Goal: Complete application form

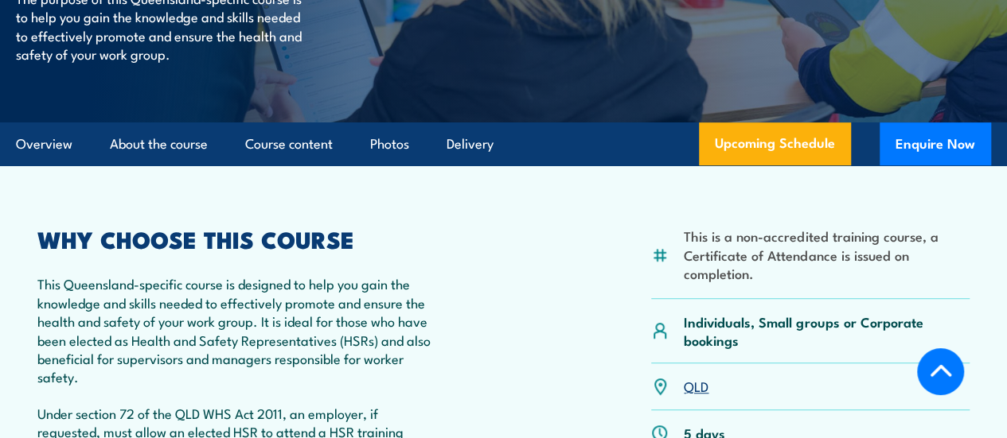
scroll to position [318, 0]
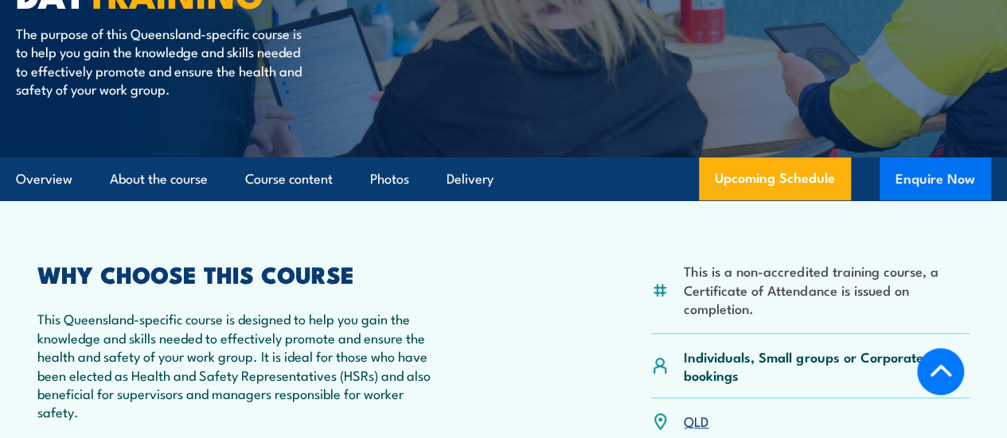
click at [933, 201] on button "Enquire Now" at bounding box center [934, 179] width 111 height 43
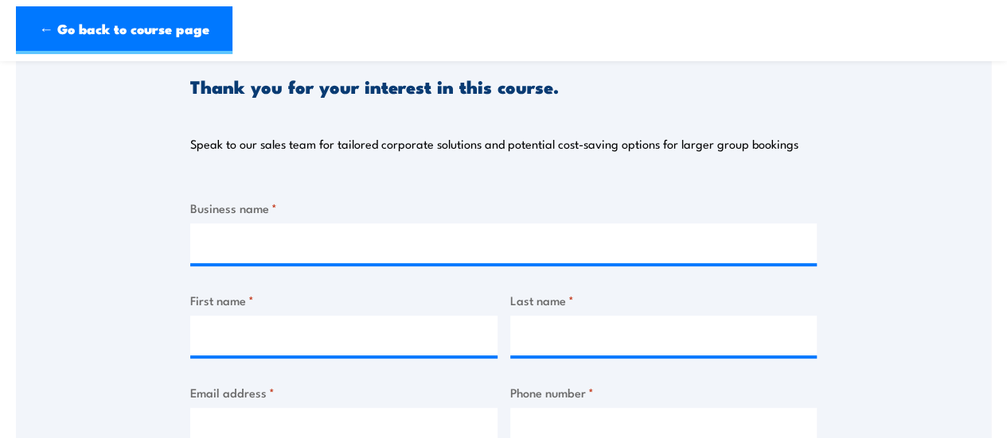
scroll to position [239, 0]
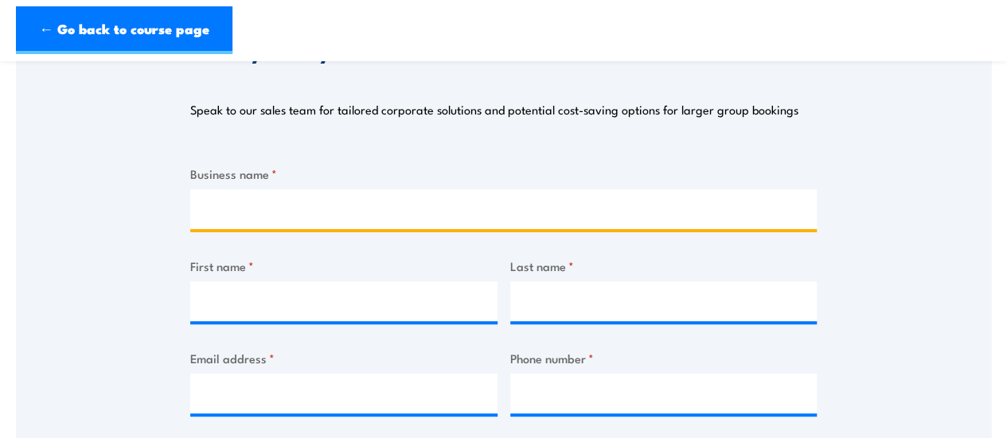
click at [459, 211] on input "Business name *" at bounding box center [503, 209] width 626 height 40
type input "Arcare Caboolture"
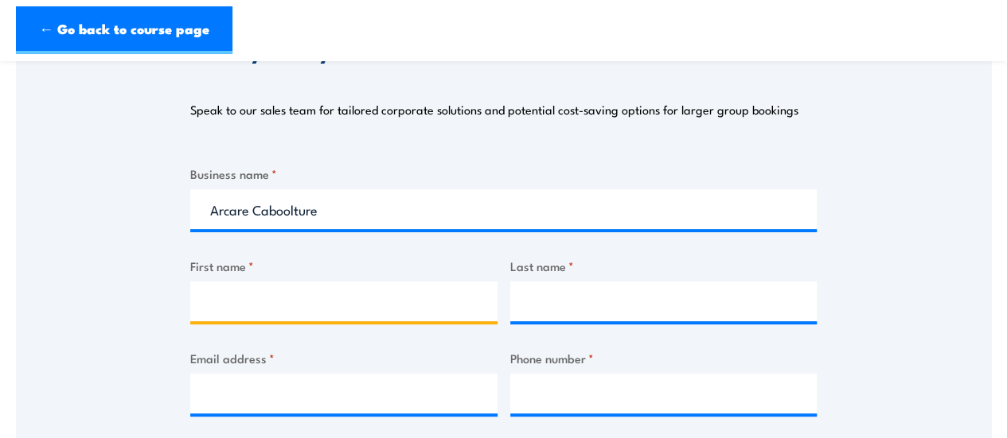
click at [452, 301] on input "First name *" at bounding box center [343, 302] width 307 height 40
type input "[PERSON_NAME]"
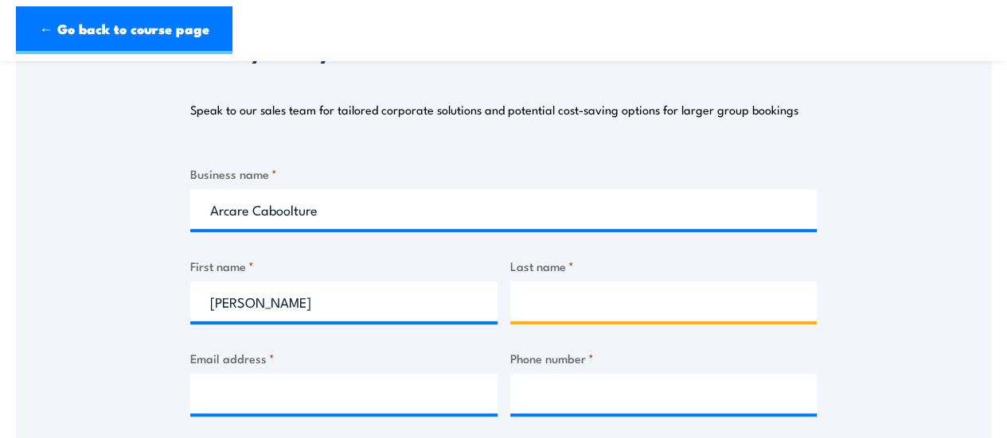
type input "a"
type input "[PERSON_NAME]"
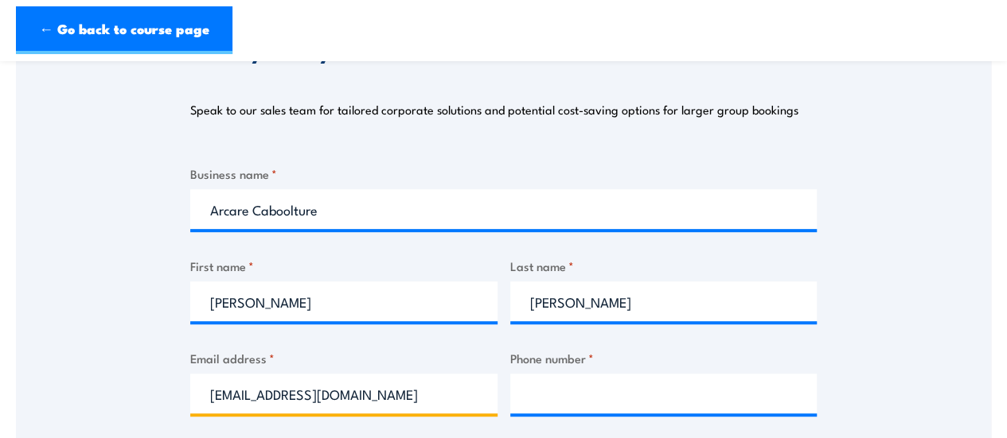
type input "[EMAIL_ADDRESS][DOMAIN_NAME]"
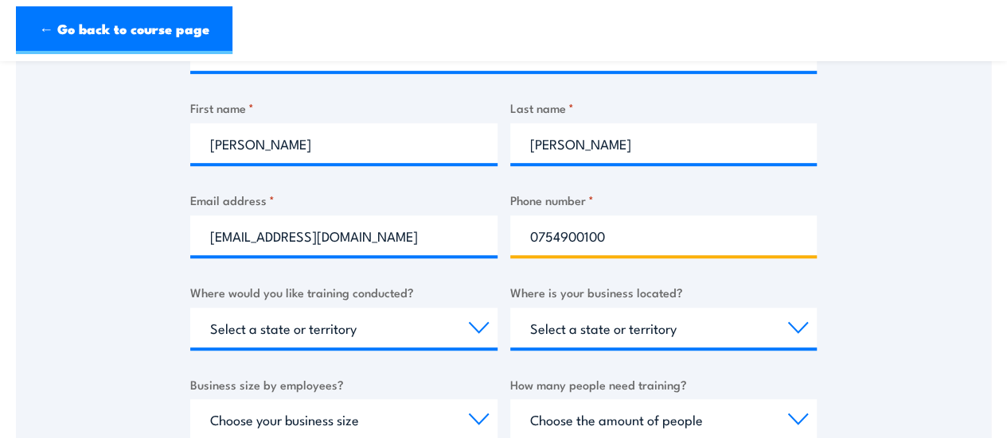
scroll to position [398, 0]
type input "0754900100"
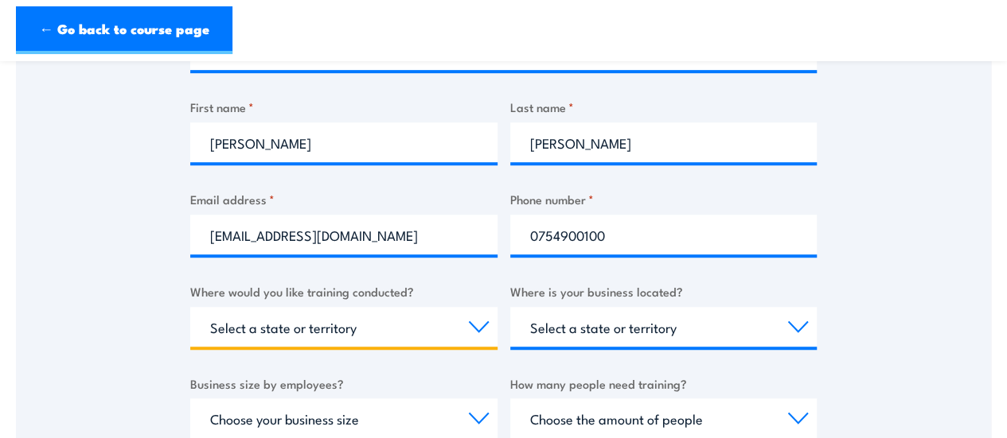
click at [479, 334] on select "Select a state or territory Nationally - multiple locations [GEOGRAPHIC_DATA] […" at bounding box center [343, 327] width 307 height 40
select select "QLD"
click at [190, 307] on select "Select a state or territory Nationally - multiple locations [GEOGRAPHIC_DATA] […" at bounding box center [343, 327] width 307 height 40
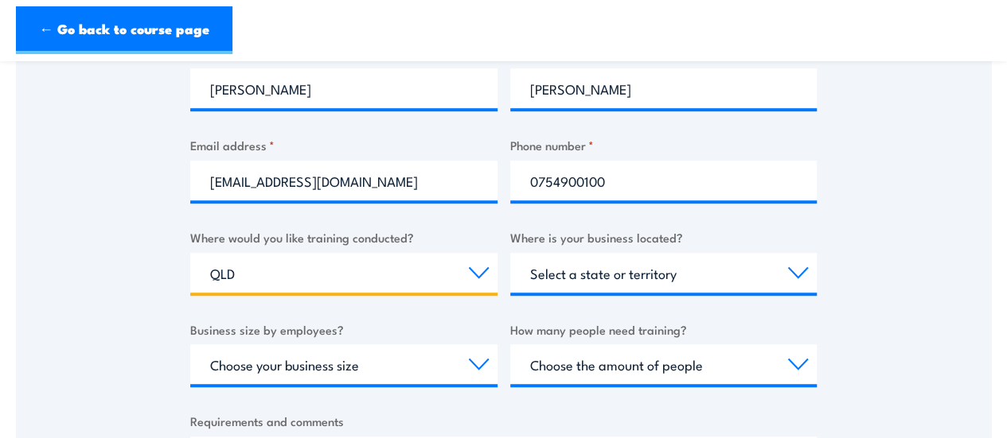
scroll to position [477, 0]
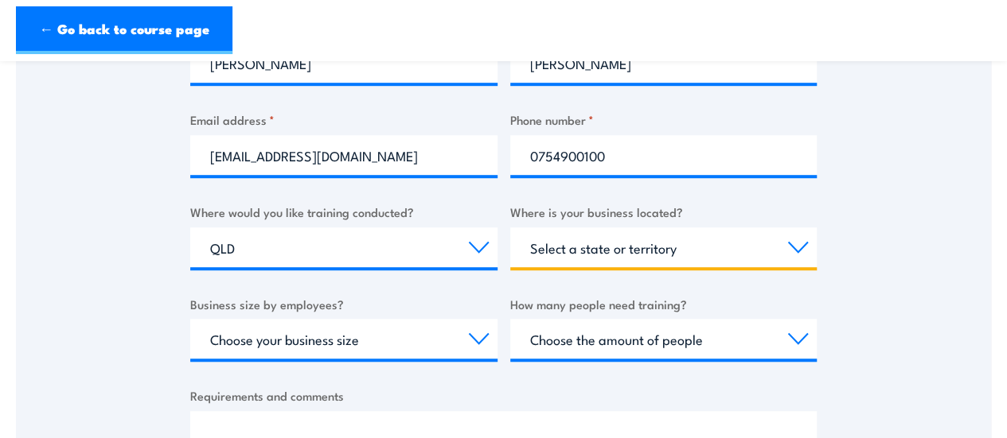
click at [797, 249] on select "Select a state or territory [GEOGRAPHIC_DATA] [GEOGRAPHIC_DATA] [GEOGRAPHIC_DAT…" at bounding box center [663, 248] width 307 height 40
select select "QLD"
click at [510, 228] on select "Select a state or territory [GEOGRAPHIC_DATA] [GEOGRAPHIC_DATA] [GEOGRAPHIC_DAT…" at bounding box center [663, 248] width 307 height 40
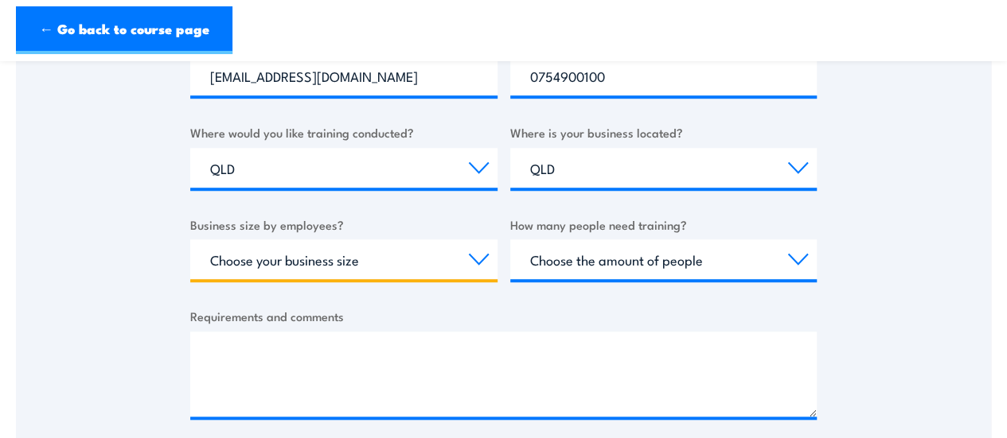
click at [474, 262] on select "Choose your business size 1 to 19 20 to 199 200+" at bounding box center [343, 260] width 307 height 40
select select "200+"
click at [190, 240] on select "Choose your business size 1 to 19 20 to 199 200+" at bounding box center [343, 260] width 307 height 40
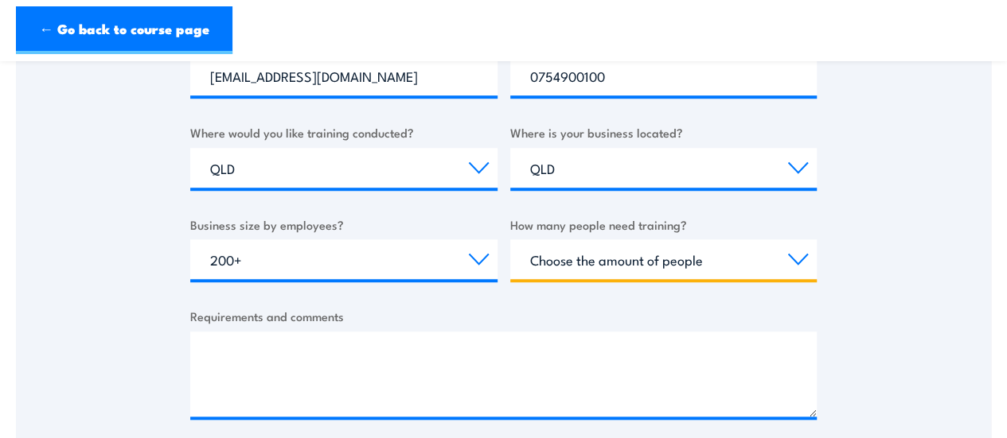
click at [795, 259] on select "Choose the amount of people 1 to 4 5 to 19 20+" at bounding box center [663, 260] width 307 height 40
select select "1 to 4"
click at [510, 240] on select "Choose the amount of people 1 to 4 5 to 19 20+" at bounding box center [663, 260] width 307 height 40
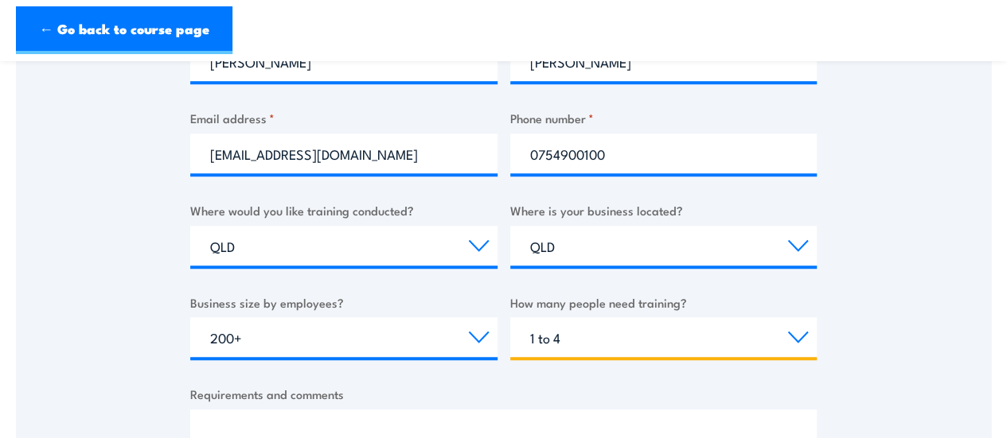
scroll to position [637, 0]
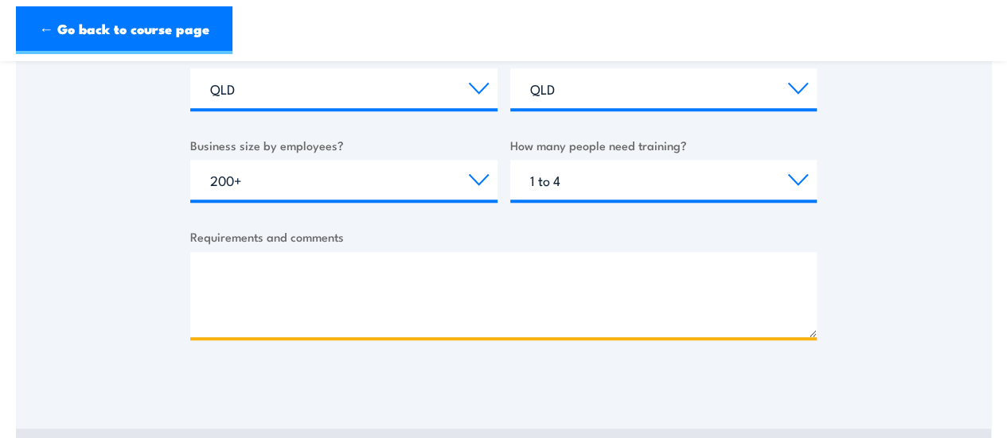
click at [637, 297] on textarea "Requirements and comments" at bounding box center [503, 294] width 626 height 85
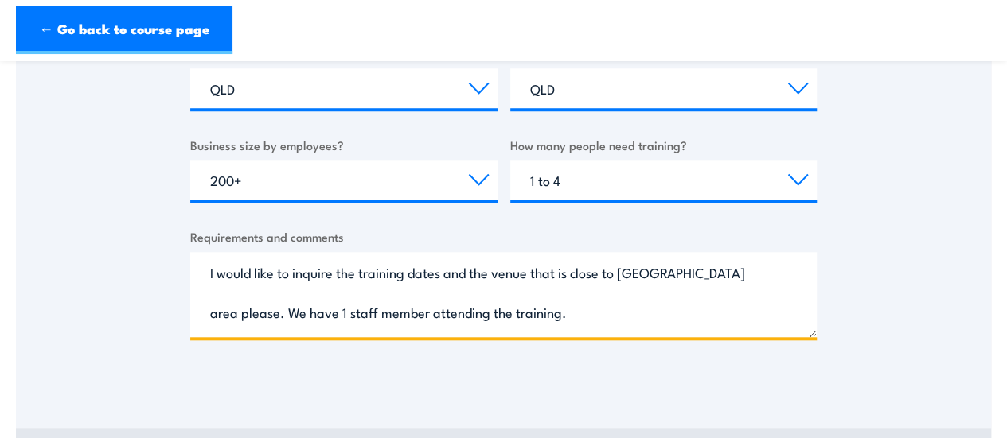
click at [785, 280] on textarea "I would like to inquire the training dates and the venue that is close to [GEOG…" at bounding box center [503, 294] width 626 height 85
click at [785, 278] on textarea "I would like to inquire the training dates and the venue that is close to [GEOG…" at bounding box center [503, 294] width 626 height 85
click at [643, 314] on textarea "I would like to inquire the training dates and the venue that is close to [GEOG…" at bounding box center [503, 294] width 626 height 85
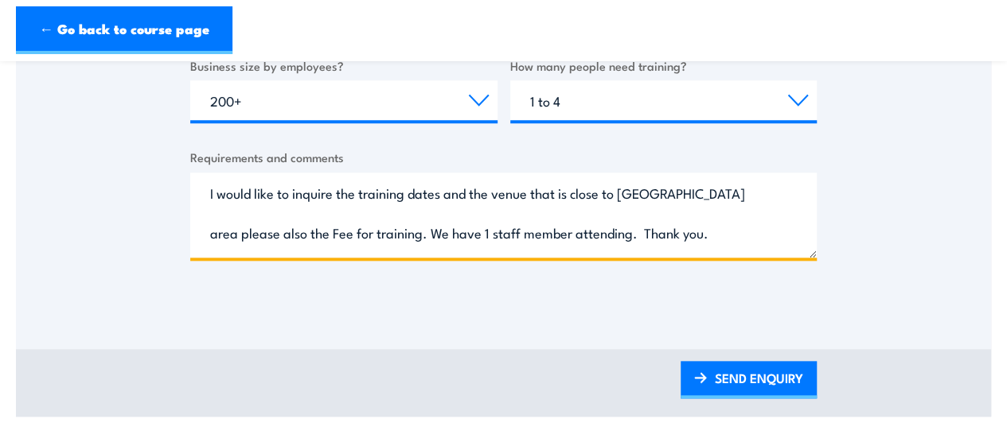
scroll to position [796, 0]
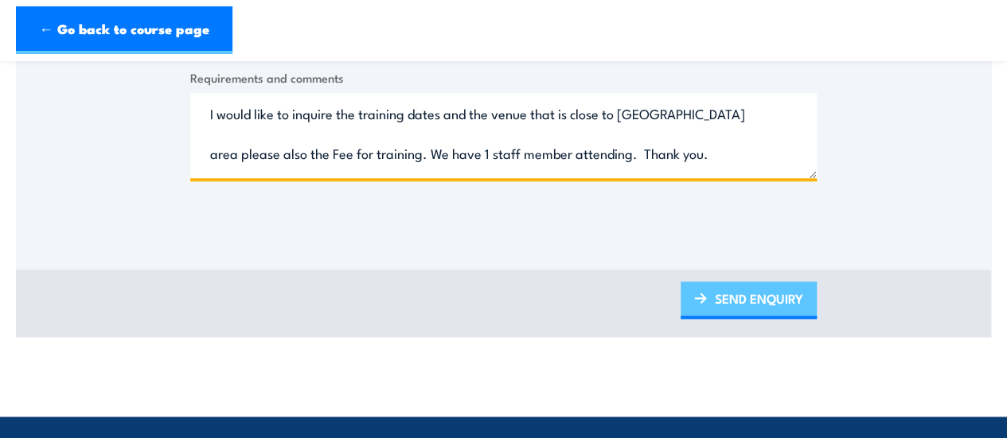
type textarea "I would like to inquire the training dates and the venue that is close to [GEOG…"
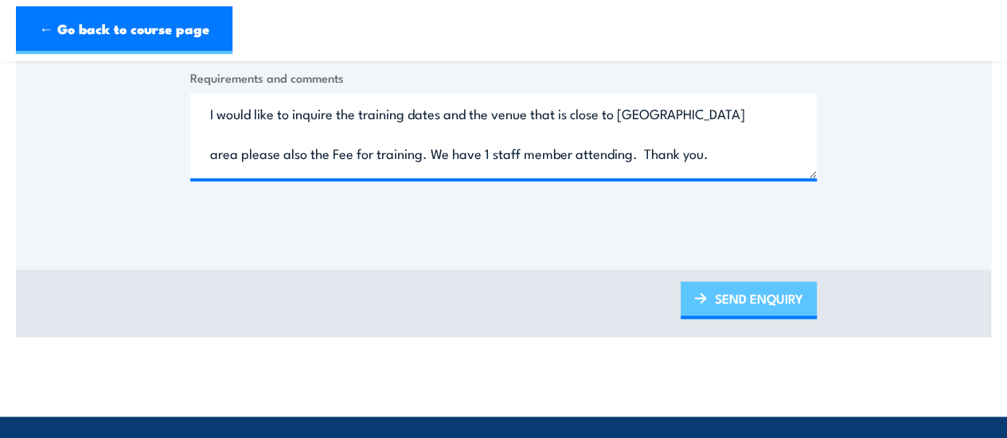
click at [756, 300] on link "SEND ENQUIRY" at bounding box center [748, 300] width 136 height 37
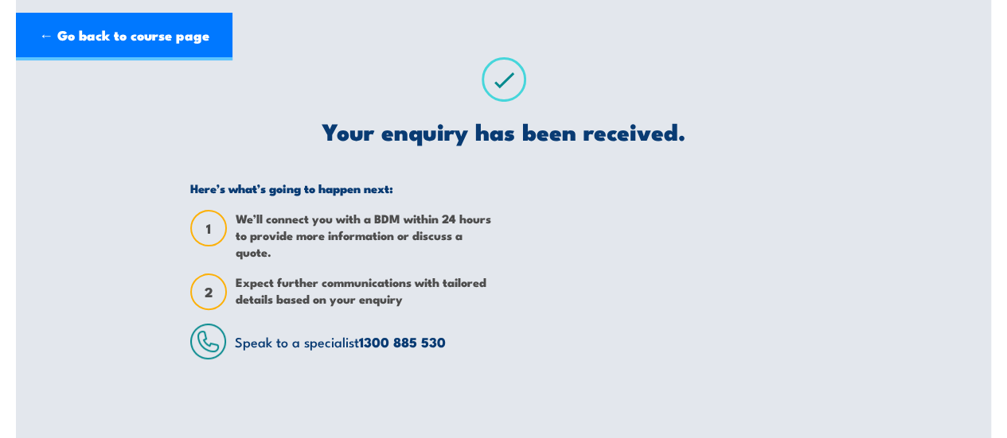
scroll to position [0, 0]
